Goal: Use online tool/utility

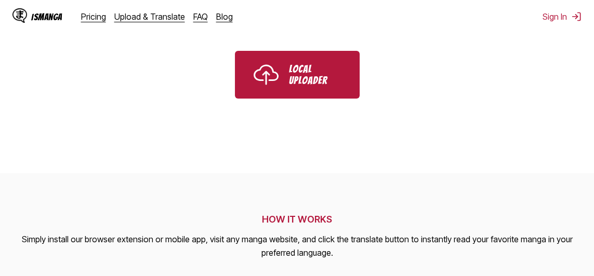
scroll to position [347, 0]
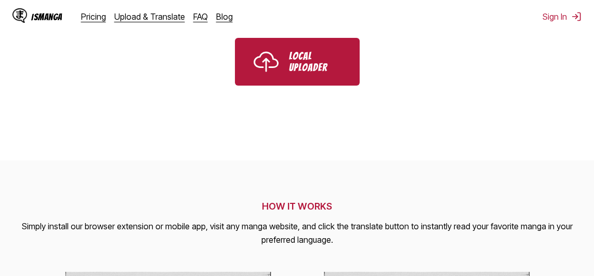
click at [335, 57] on p "Local Uploader" at bounding box center [315, 61] width 52 height 23
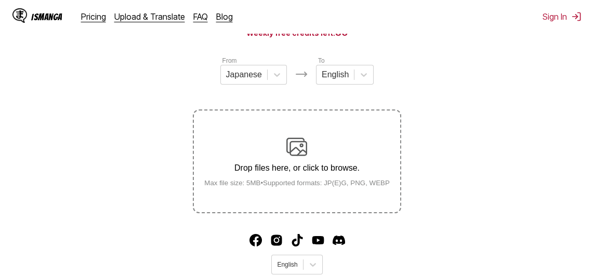
scroll to position [112, 0]
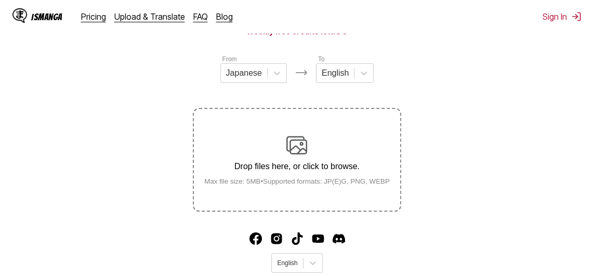
click at [312, 153] on div "Drop files here, or click to browse. Max file size: 5MB • Supported formats: JP…" at bounding box center [297, 160] width 202 height 50
click at [0, 0] on input "Drop files here, or click to browse. Max file size: 5MB • Supported formats: JP…" at bounding box center [0, 0] width 0 height 0
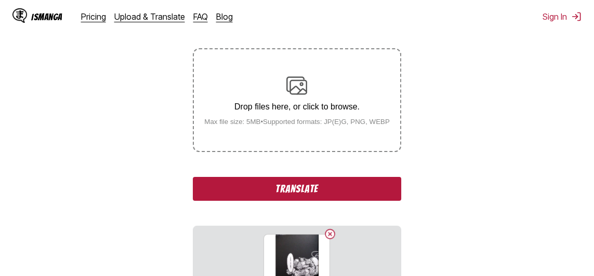
scroll to position [179, 0]
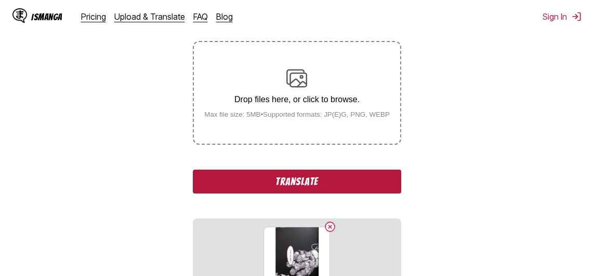
click at [368, 181] on button "Translate" at bounding box center [297, 182] width 208 height 24
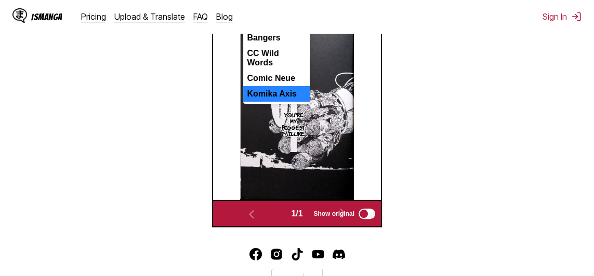
scroll to position [344, 0]
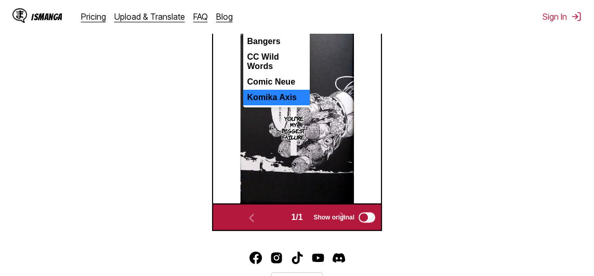
click at [255, 88] on div "Comic Neue" at bounding box center [276, 82] width 66 height 16
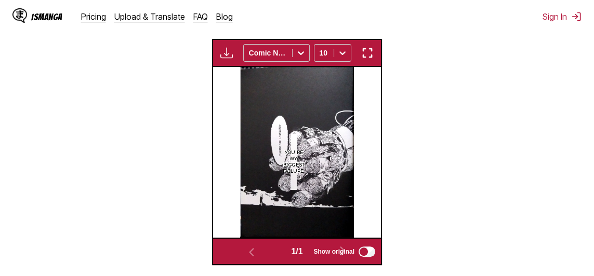
scroll to position [306, 0]
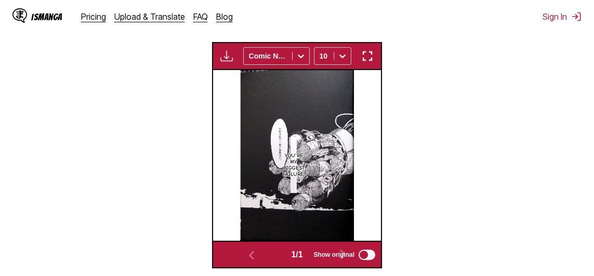
click at [250, 60] on input "text" at bounding box center [250, 56] width 2 height 8
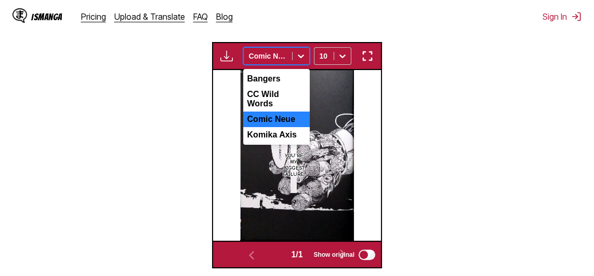
click at [254, 100] on div "CC Wild Words" at bounding box center [276, 99] width 66 height 25
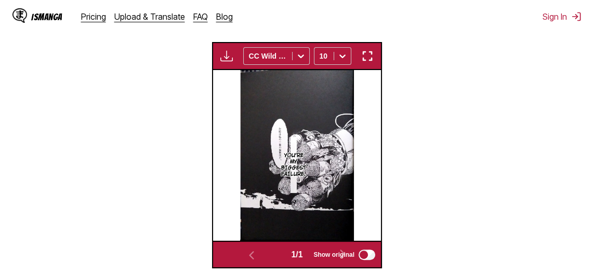
click at [249, 60] on input "text" at bounding box center [250, 56] width 2 height 8
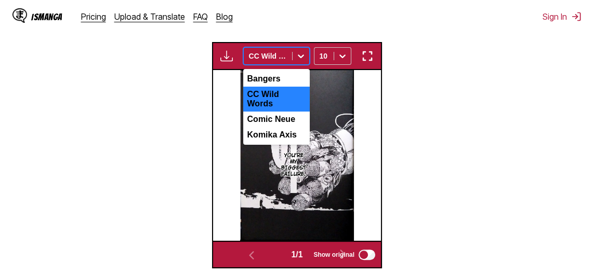
click at [256, 85] on div "Bangers" at bounding box center [276, 79] width 66 height 16
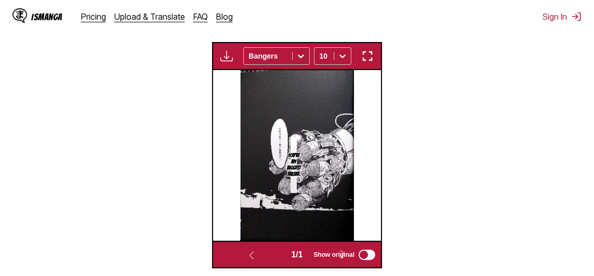
click at [249, 60] on input "text" at bounding box center [250, 56] width 2 height 8
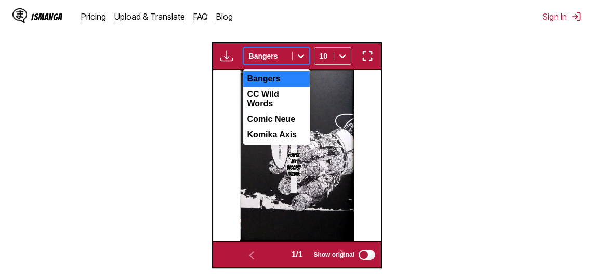
click at [253, 104] on div "CC Wild Words" at bounding box center [276, 99] width 66 height 25
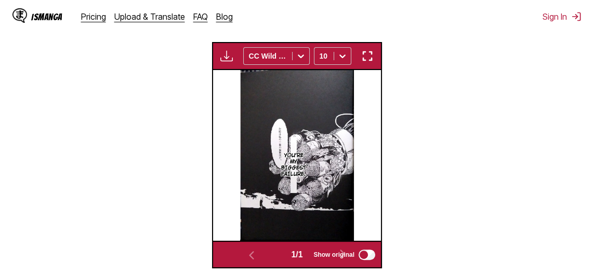
click at [249, 60] on input "text" at bounding box center [250, 56] width 2 height 8
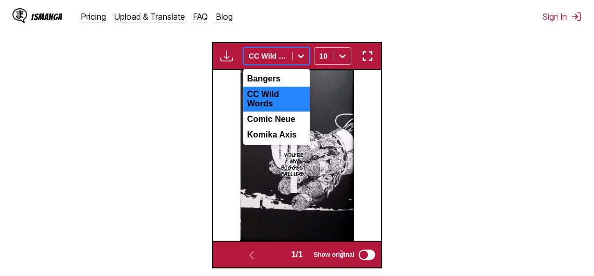
click at [251, 127] on div "Comic Neue" at bounding box center [276, 120] width 66 height 16
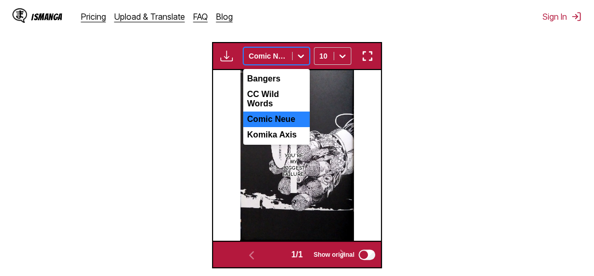
click at [265, 143] on div "Komika Axis" at bounding box center [276, 135] width 66 height 16
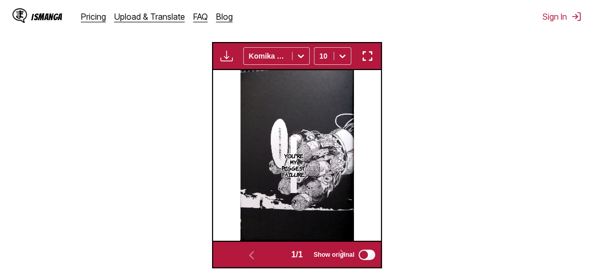
scroll to position [316, 0]
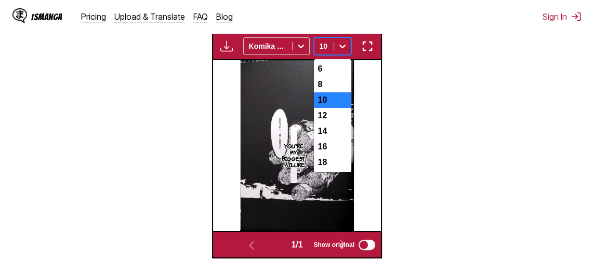
click at [331, 92] on div "8" at bounding box center [332, 85] width 37 height 16
click at [337, 76] on div "6" at bounding box center [332, 69] width 37 height 16
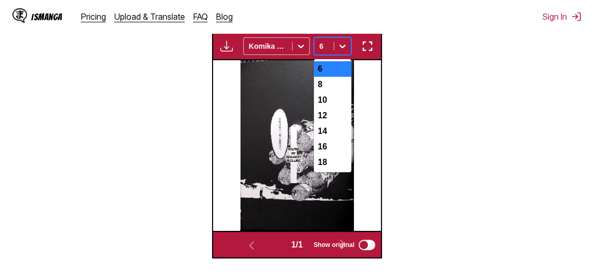
click at [336, 87] on div "8" at bounding box center [332, 85] width 37 height 16
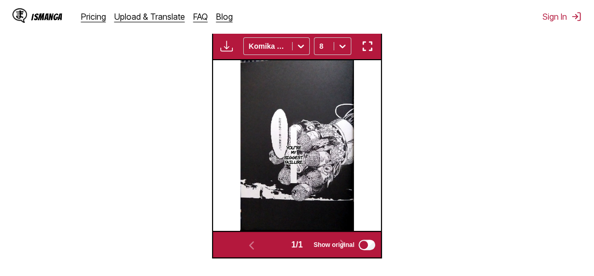
click at [448, 32] on div "IsManga Pricing Upload & Translate FAQ Blog Sign In Pricing Upload & Translate …" at bounding box center [297, 16] width 594 height 33
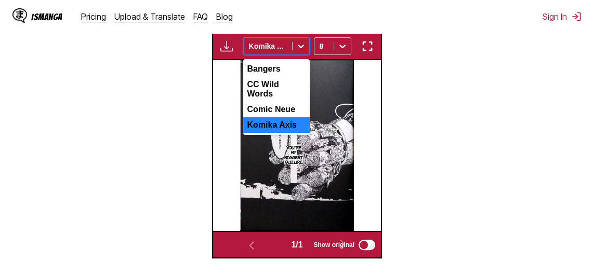
click at [259, 117] on div "Comic Neue" at bounding box center [276, 110] width 66 height 16
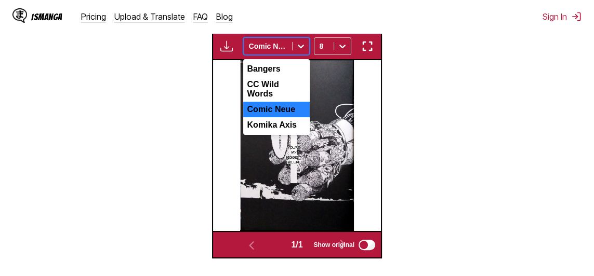
click at [258, 125] on div "Komika Axis" at bounding box center [276, 125] width 66 height 16
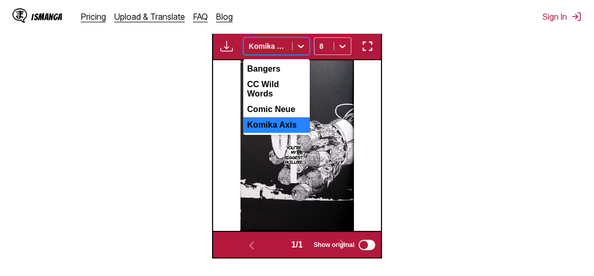
click at [256, 94] on div "CC Wild Words" at bounding box center [276, 89] width 66 height 25
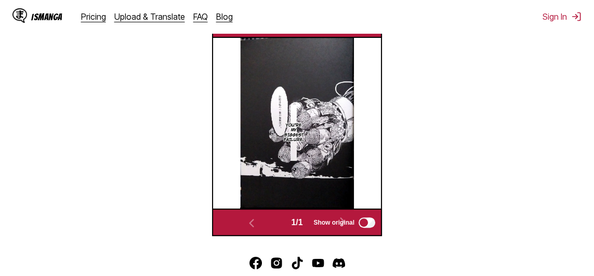
scroll to position [311, 0]
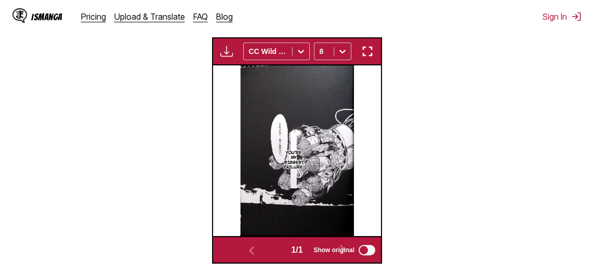
click at [220, 58] on img "button" at bounding box center [226, 51] width 12 height 12
click at [487, 162] on section "From Japanese To English Drop files here, or click to browse. Max file size: 5M…" at bounding box center [296, 59] width 577 height 409
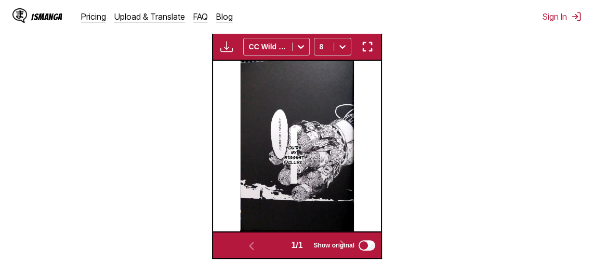
click at [373, 52] on img "button" at bounding box center [367, 47] width 12 height 12
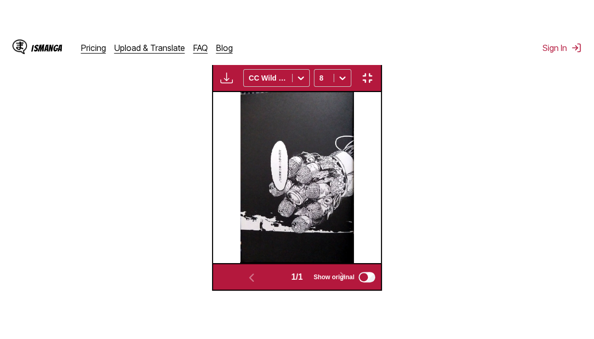
scroll to position [176, 0]
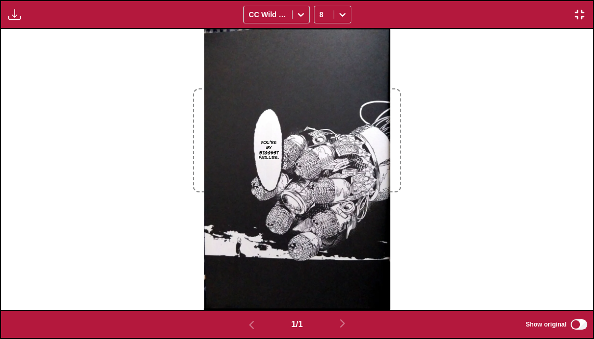
click at [586, 16] on button "button" at bounding box center [579, 15] width 19 height 14
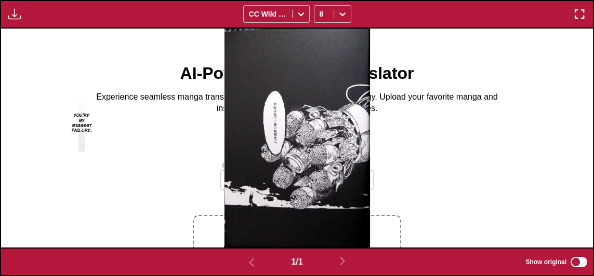
scroll to position [0, 0]
